Goal: Transaction & Acquisition: Subscribe to service/newsletter

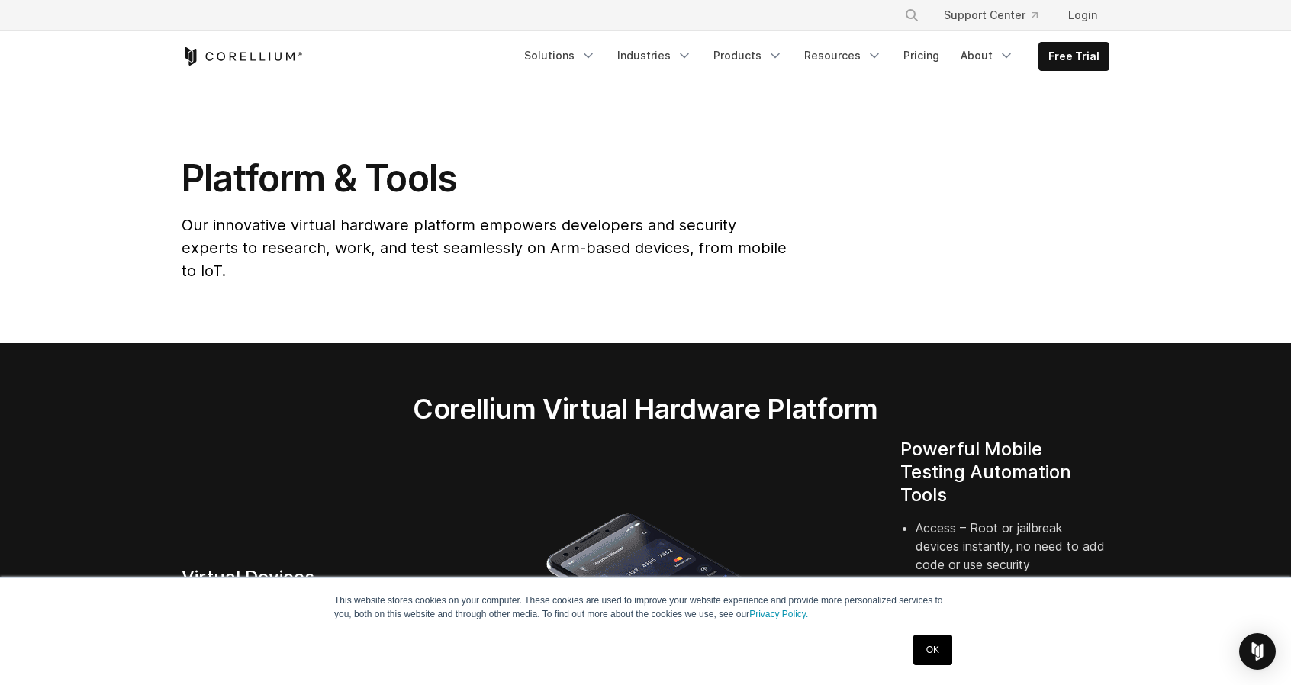
click at [1072, 53] on link "Free Trial" at bounding box center [1073, 56] width 69 height 27
click at [542, 392] on h2 "Corellium Virtual Hardware Platform" at bounding box center [645, 409] width 608 height 34
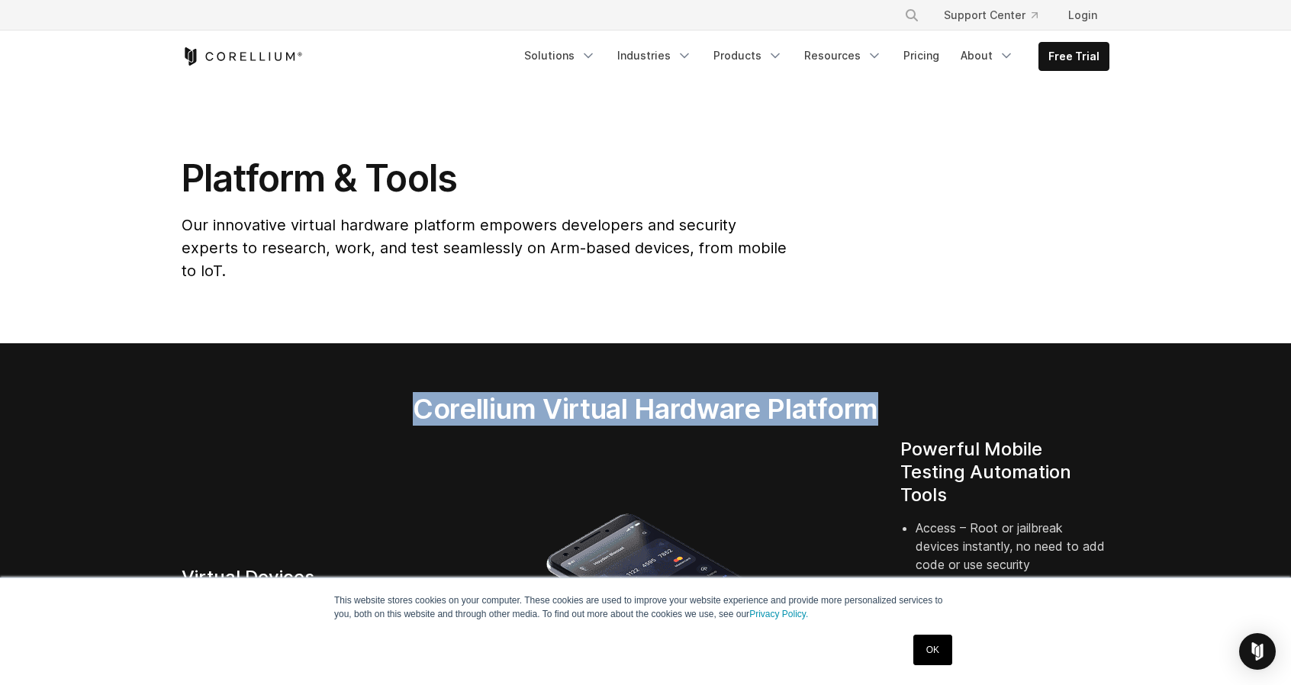
click at [542, 392] on h2 "Corellium Virtual Hardware Platform" at bounding box center [645, 409] width 608 height 34
